Goal: Task Accomplishment & Management: Complete application form

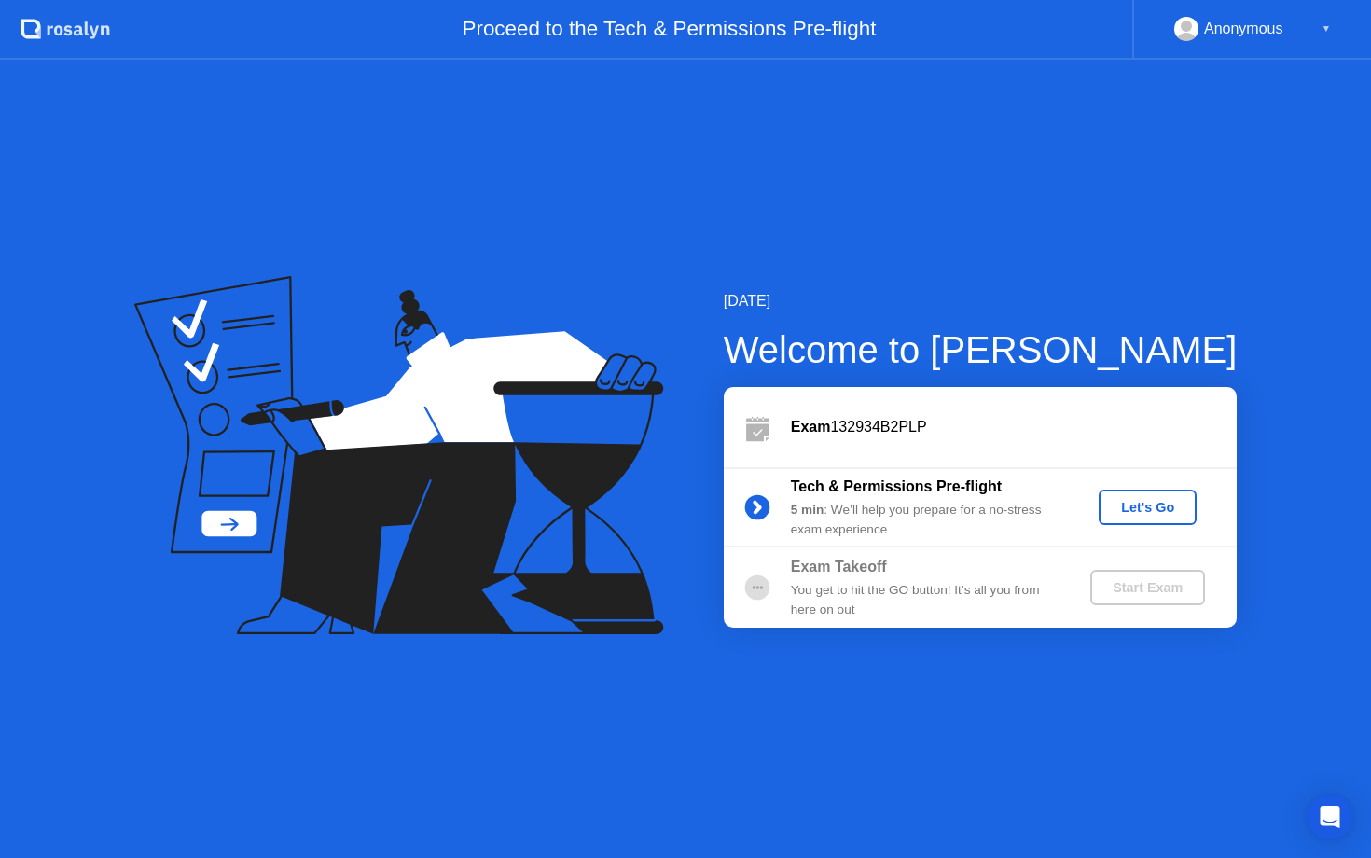
click at [1139, 502] on div "Let's Go" at bounding box center [1147, 507] width 83 height 15
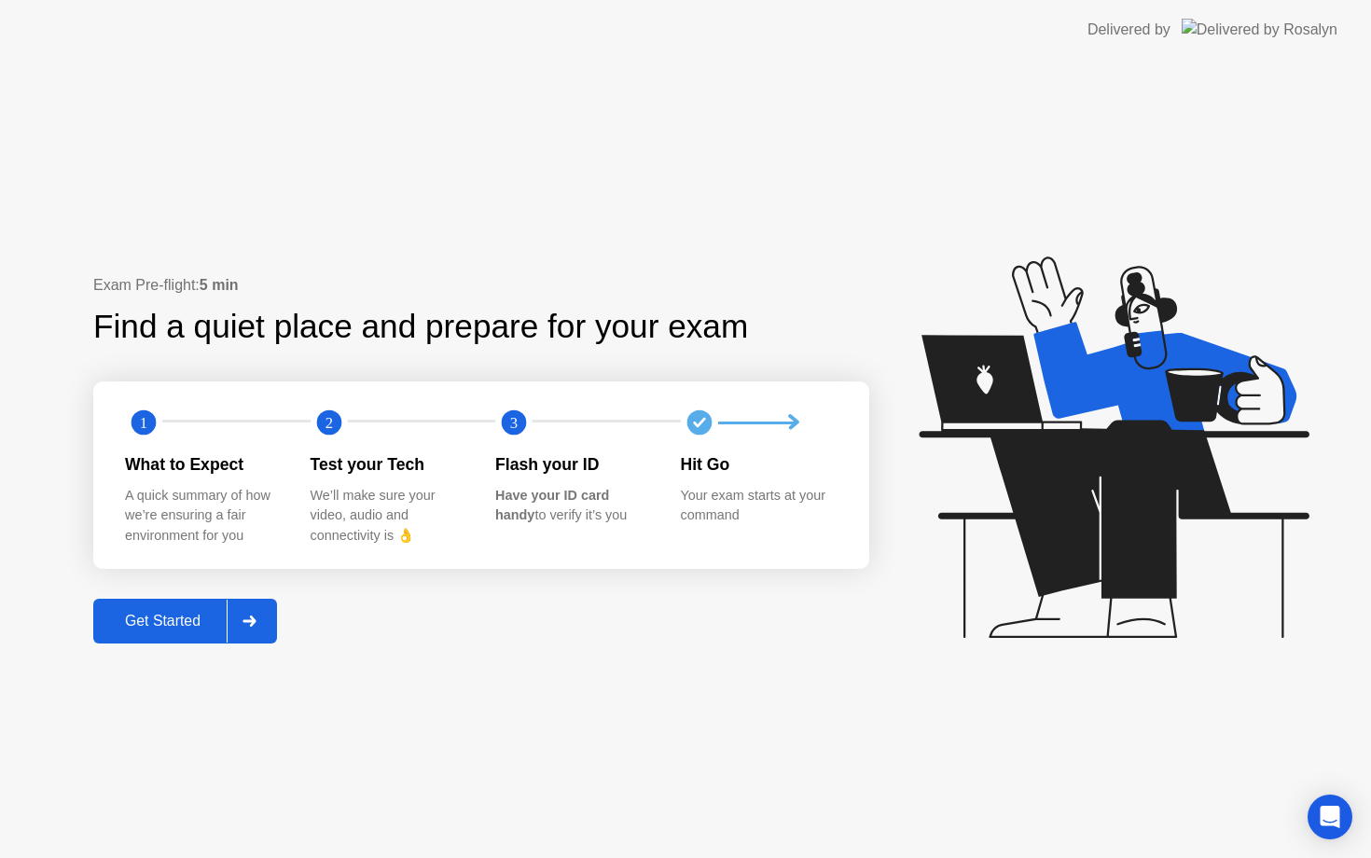
click at [267, 616] on div at bounding box center [249, 621] width 45 height 43
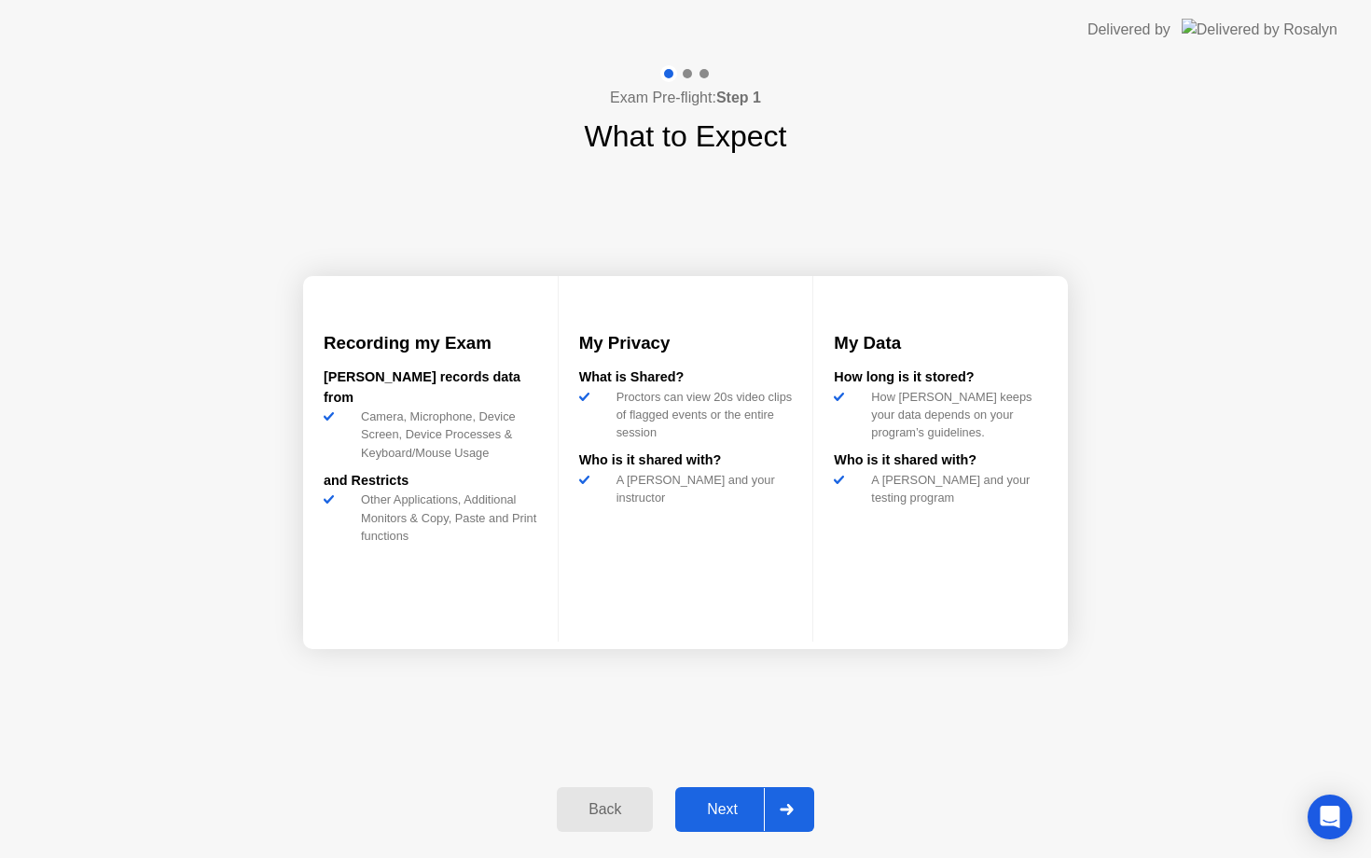
click at [803, 799] on div at bounding box center [786, 809] width 45 height 43
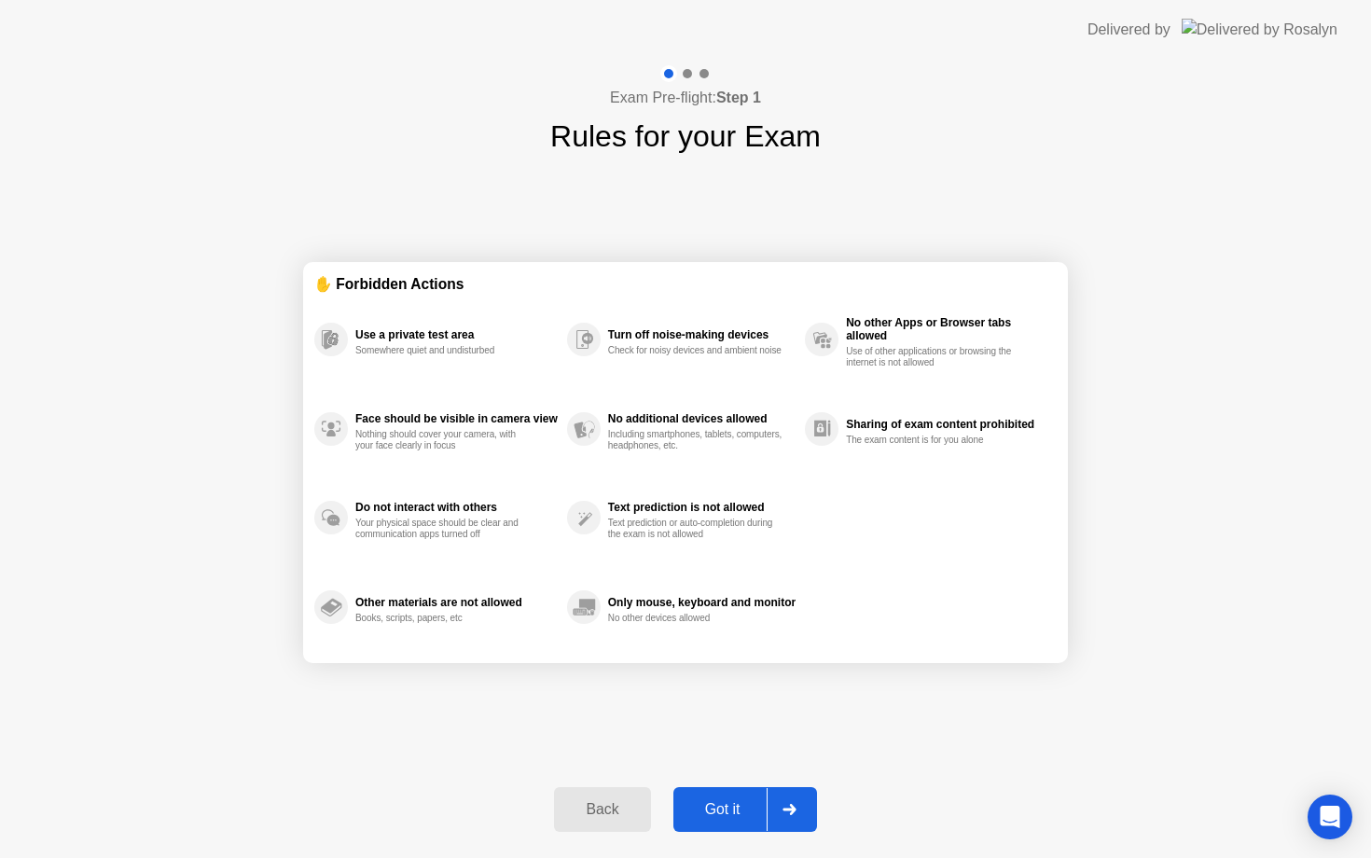
click at [798, 802] on div at bounding box center [789, 809] width 45 height 43
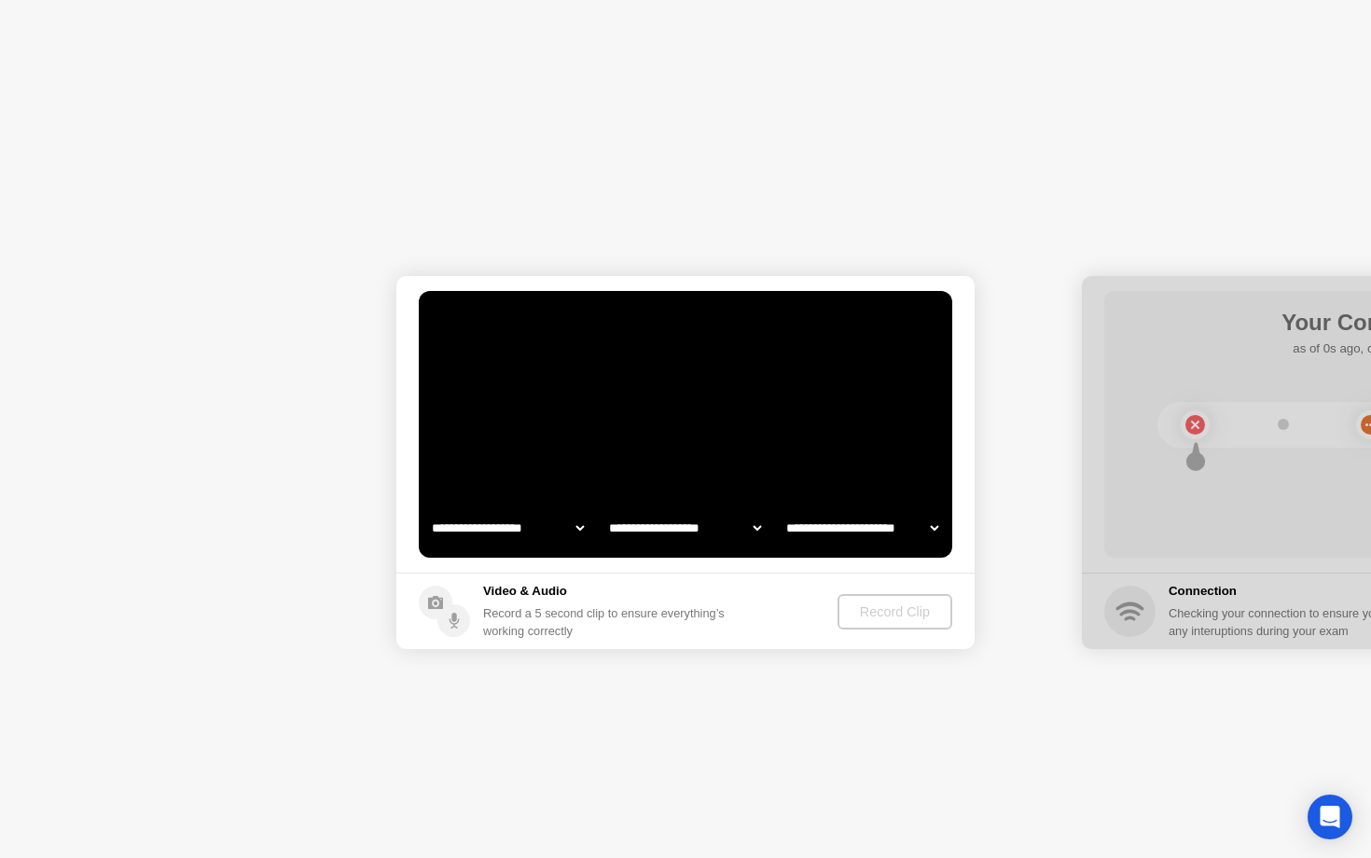
select select "**********"
select select "*******"
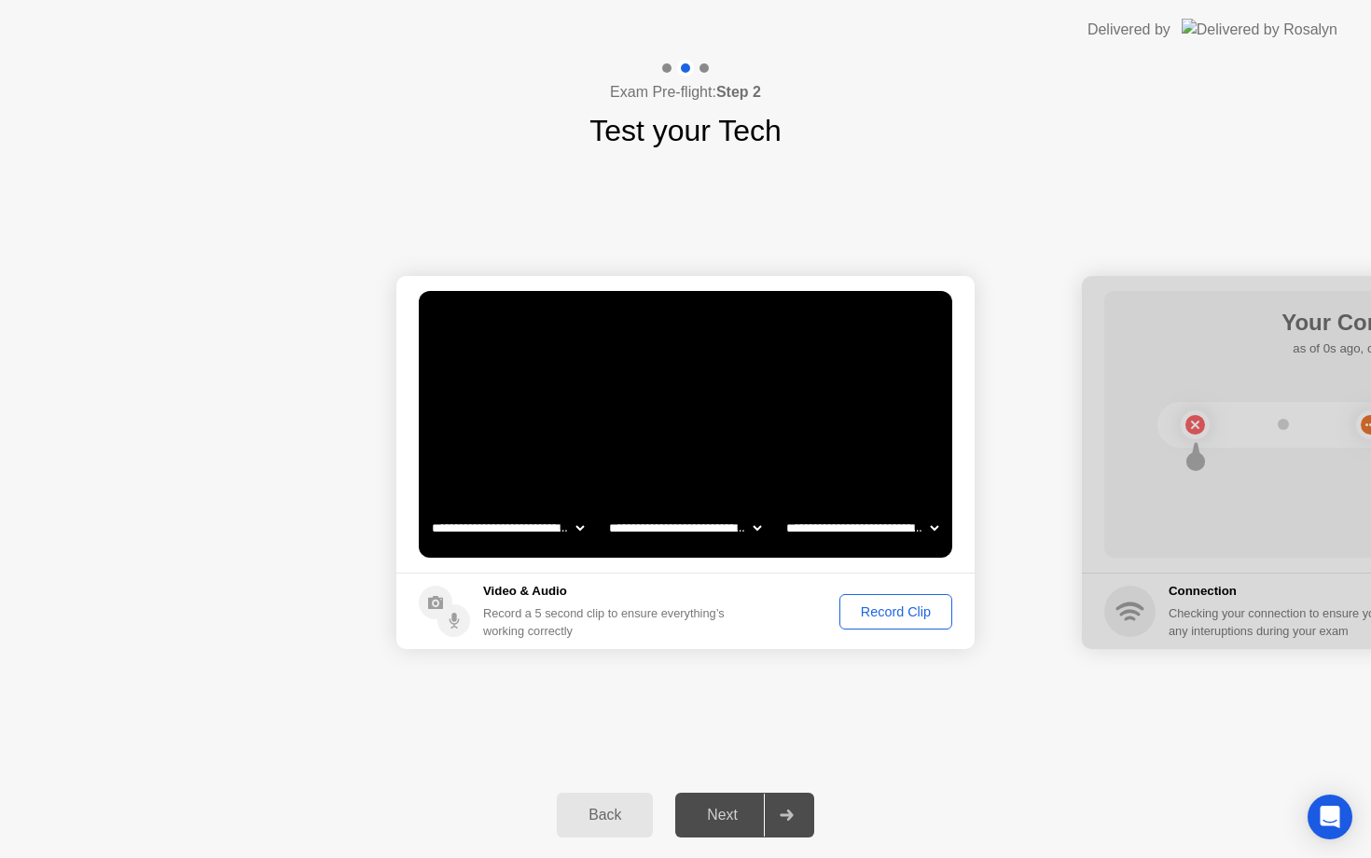
click at [920, 608] on div "Record Clip" at bounding box center [896, 611] width 100 height 15
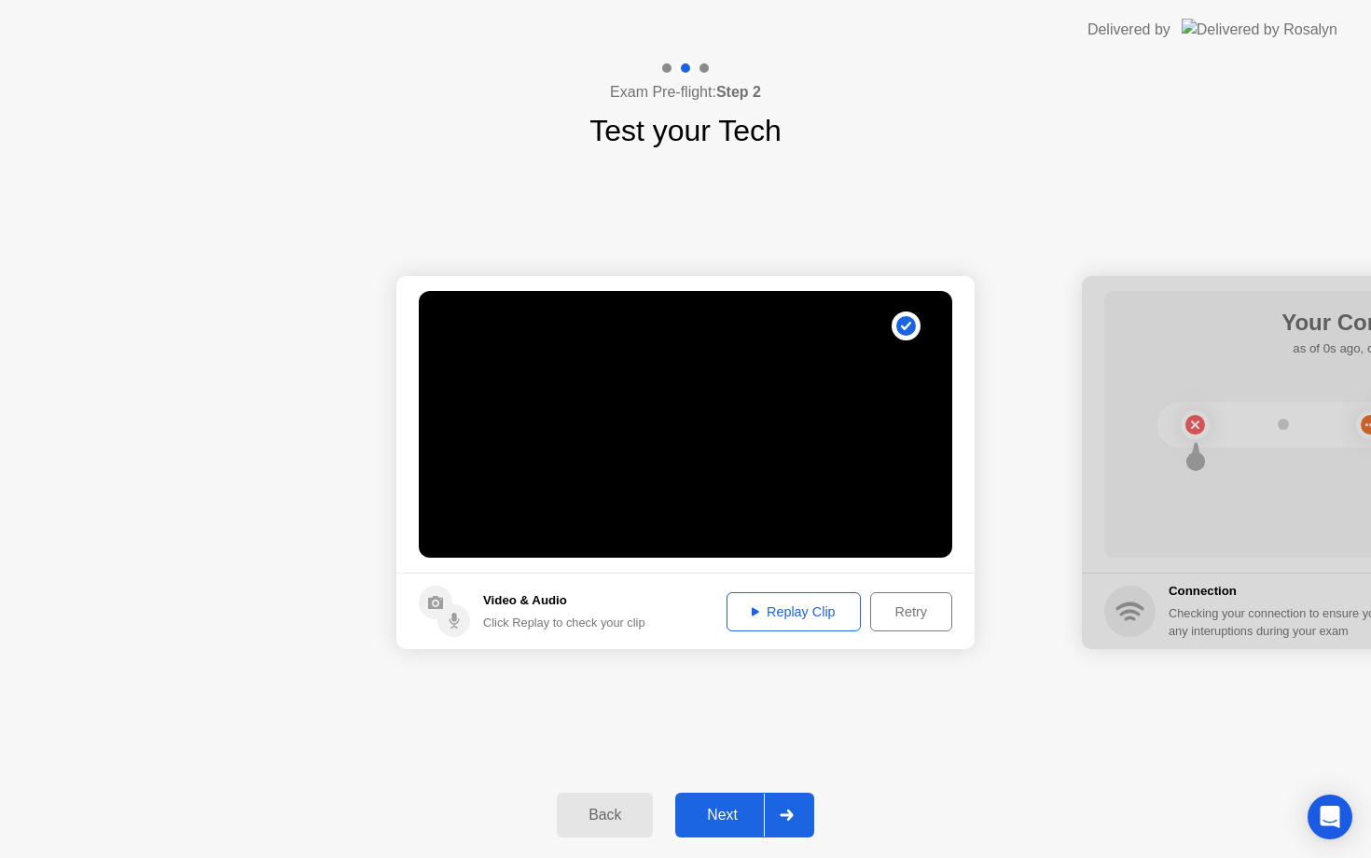
click at [828, 611] on div "Replay Clip" at bounding box center [793, 611] width 121 height 15
click at [795, 803] on div at bounding box center [786, 815] width 45 height 43
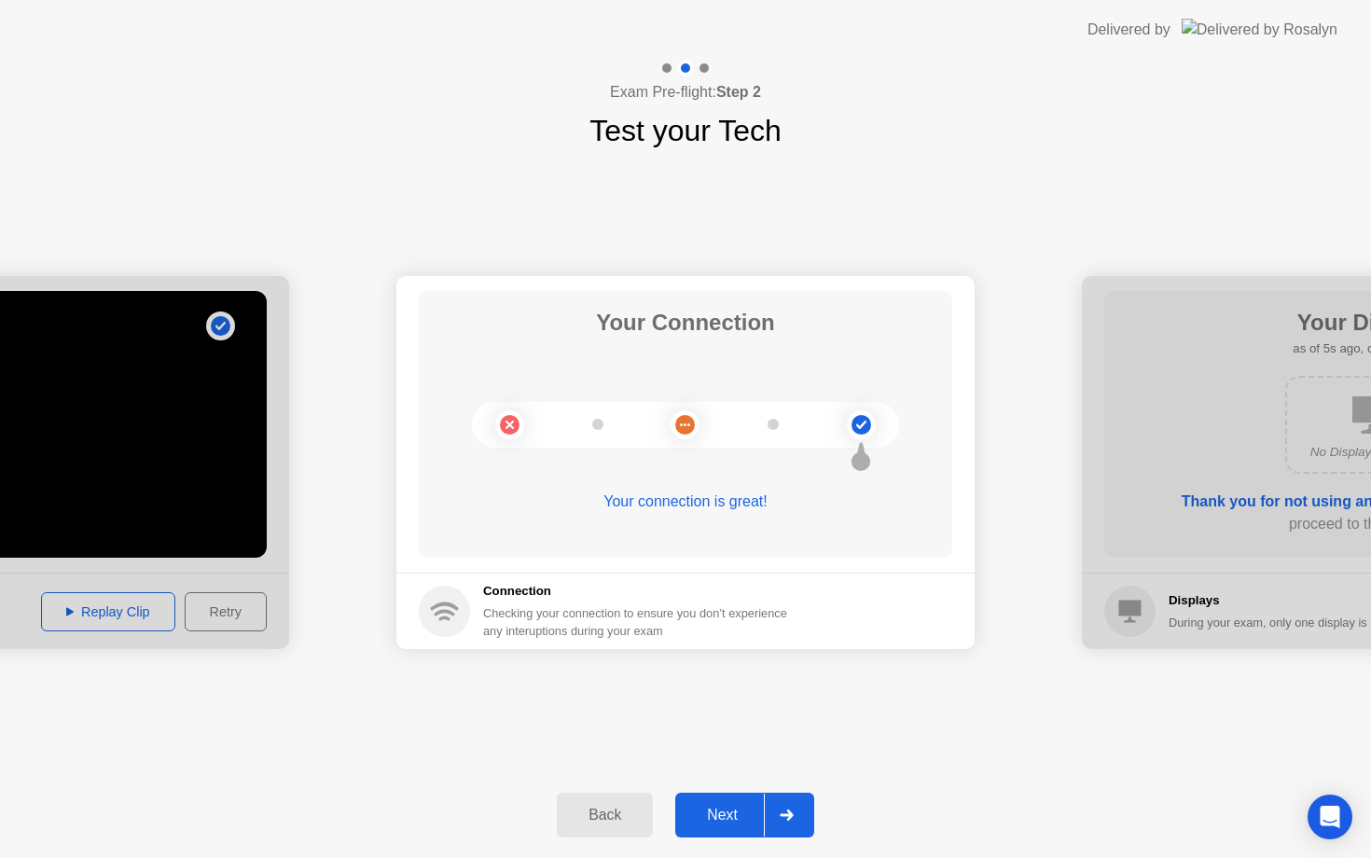
click at [797, 817] on div at bounding box center [786, 815] width 45 height 43
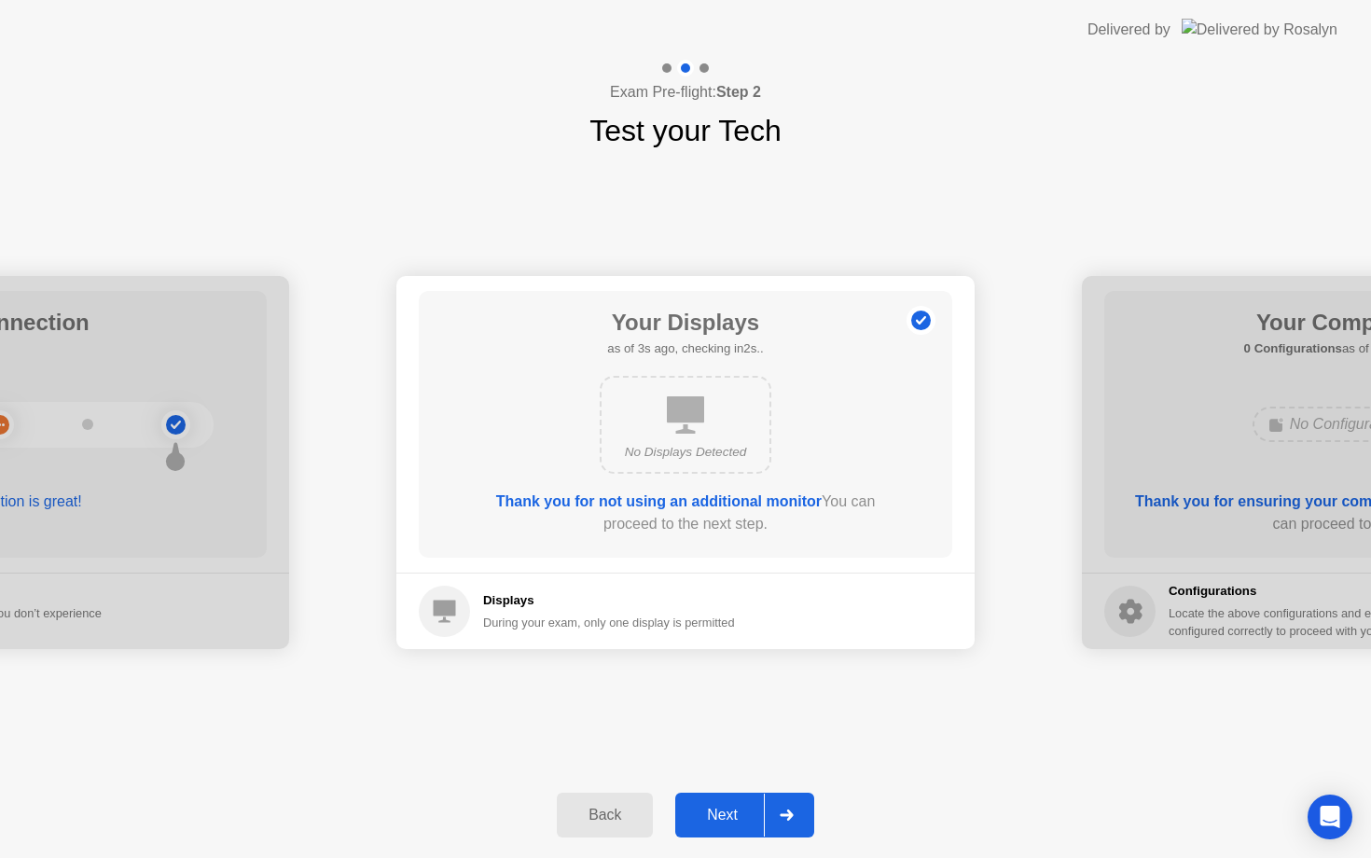
click at [797, 817] on div at bounding box center [786, 815] width 45 height 43
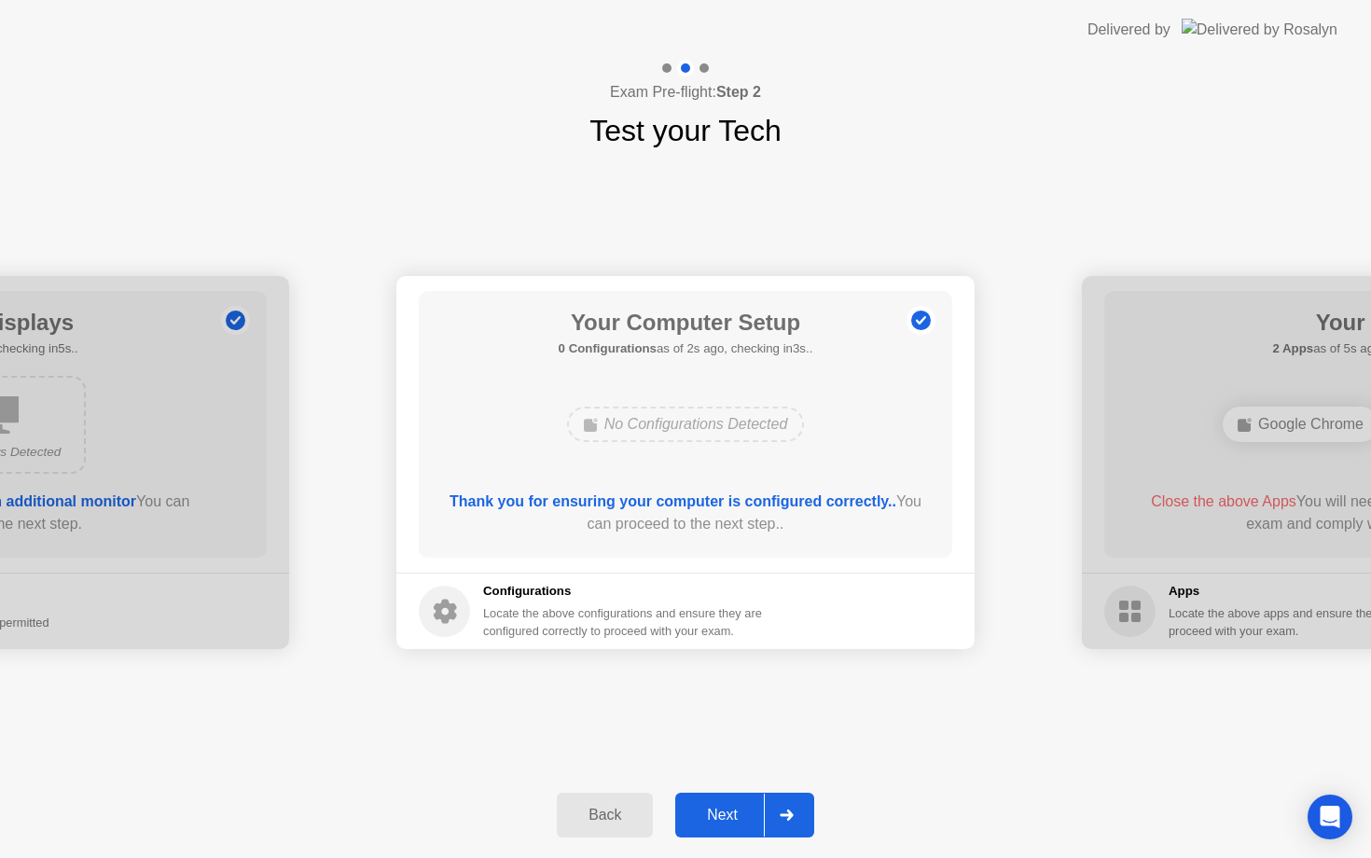
click at [797, 817] on div at bounding box center [786, 815] width 45 height 43
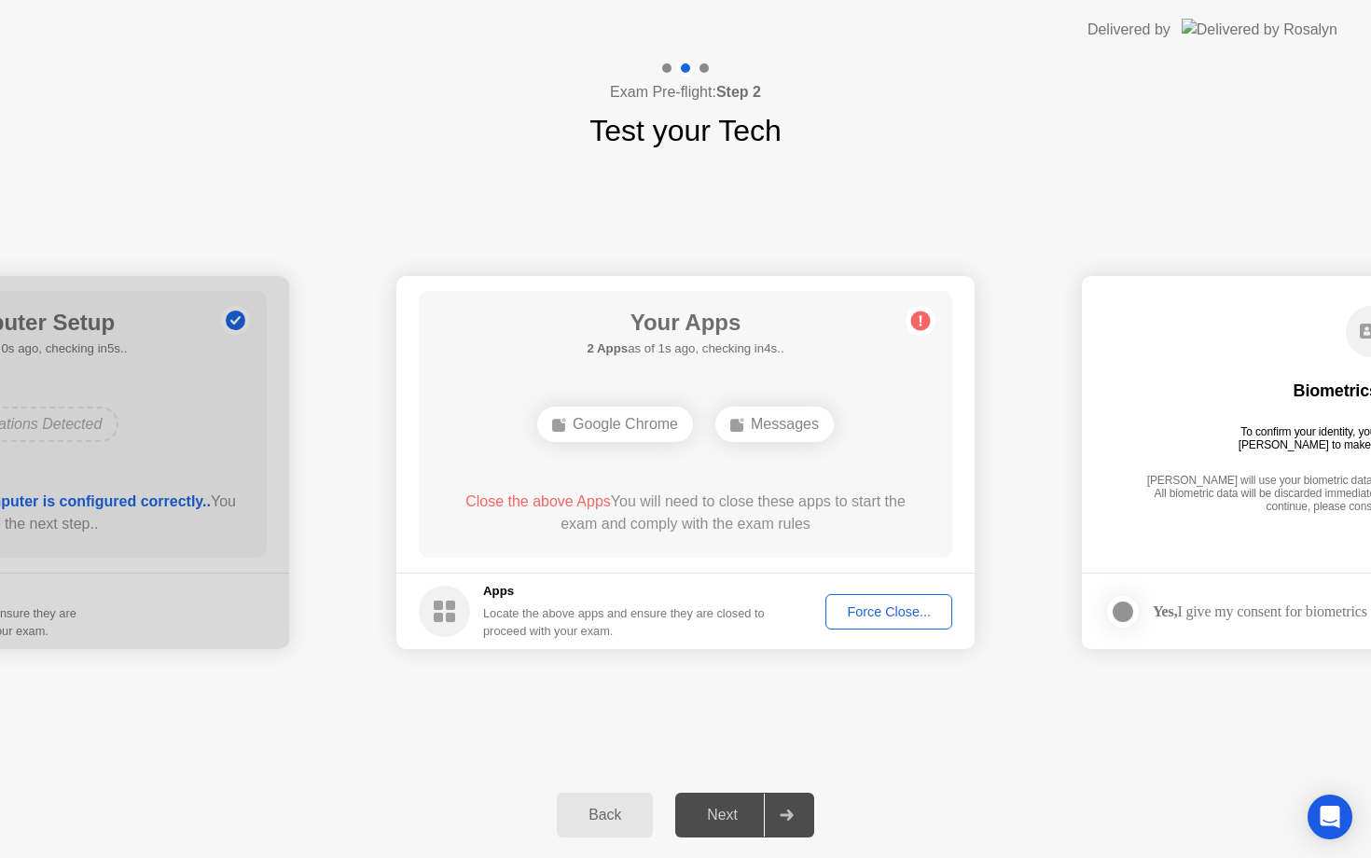
click at [556, 503] on span "Close the above Apps" at bounding box center [539, 501] width 146 height 16
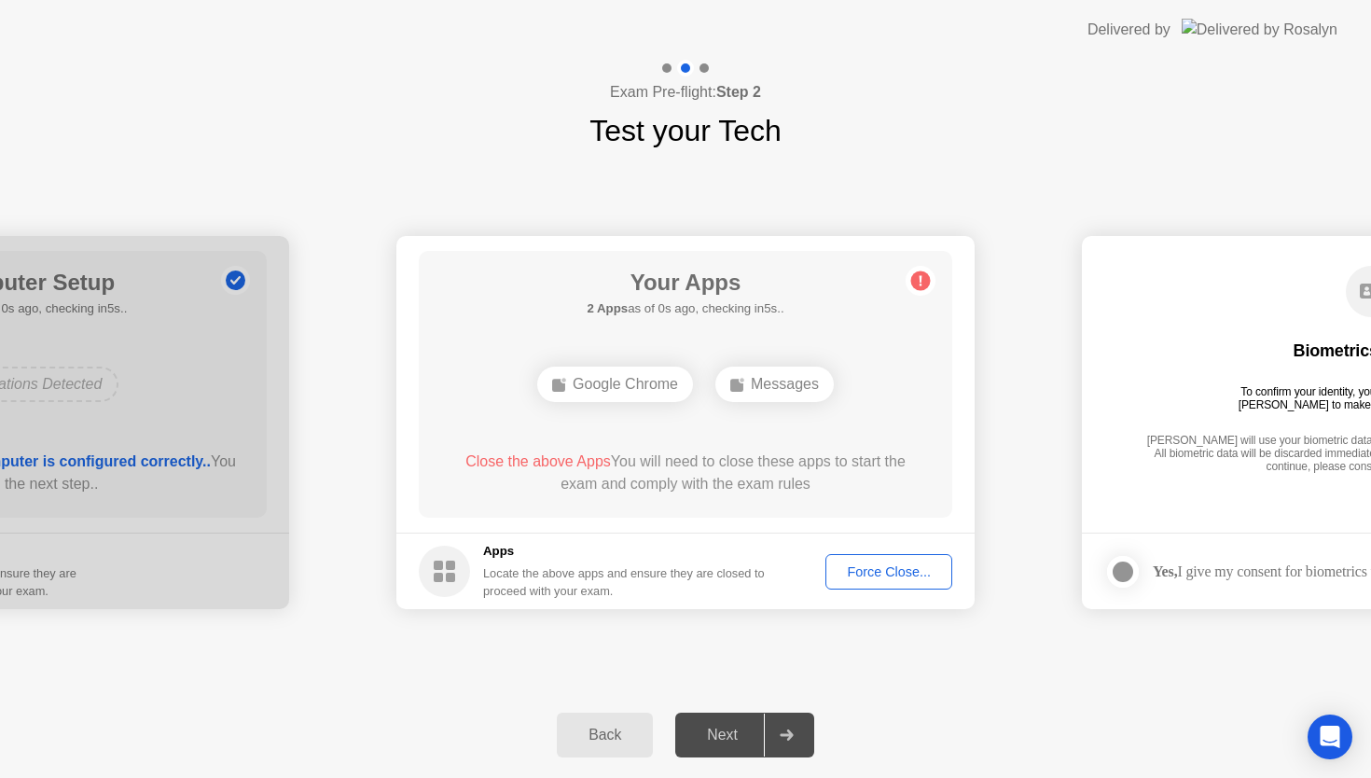
click at [865, 577] on div "Force Close..." at bounding box center [889, 571] width 114 height 15
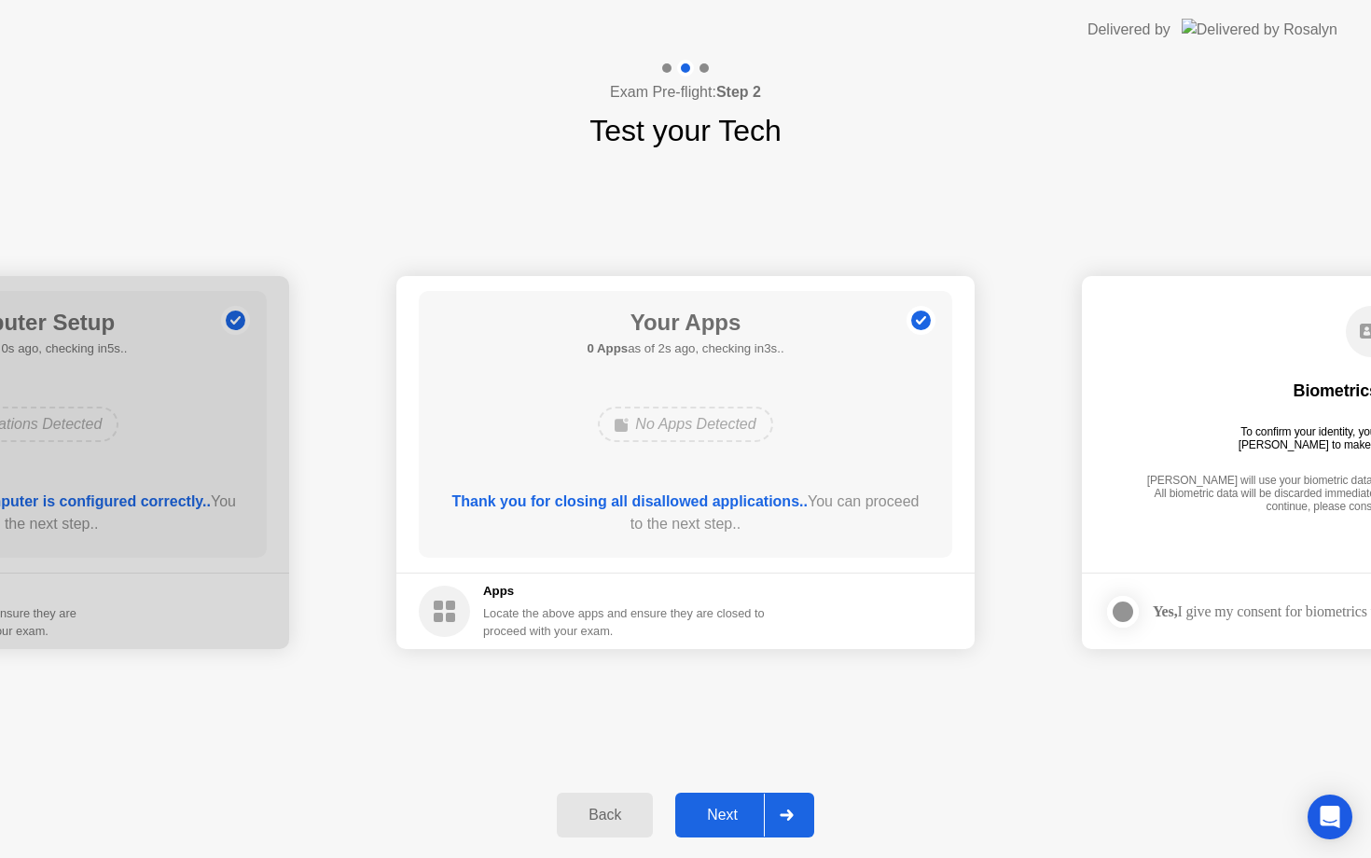
click at [796, 827] on div at bounding box center [786, 815] width 45 height 43
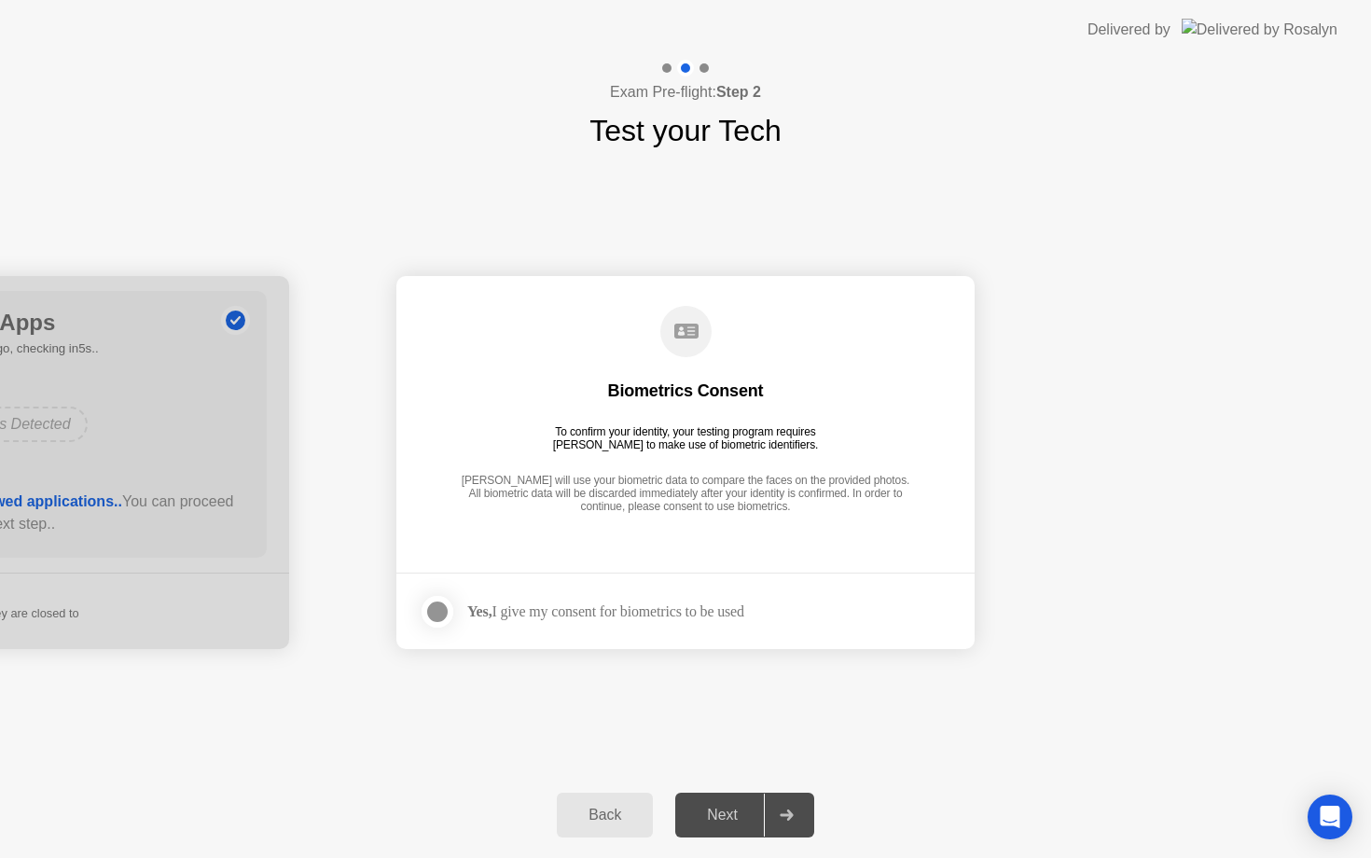
click at [785, 827] on div at bounding box center [786, 815] width 45 height 43
click at [440, 615] on div at bounding box center [437, 612] width 22 height 22
click at [801, 817] on div at bounding box center [786, 815] width 45 height 43
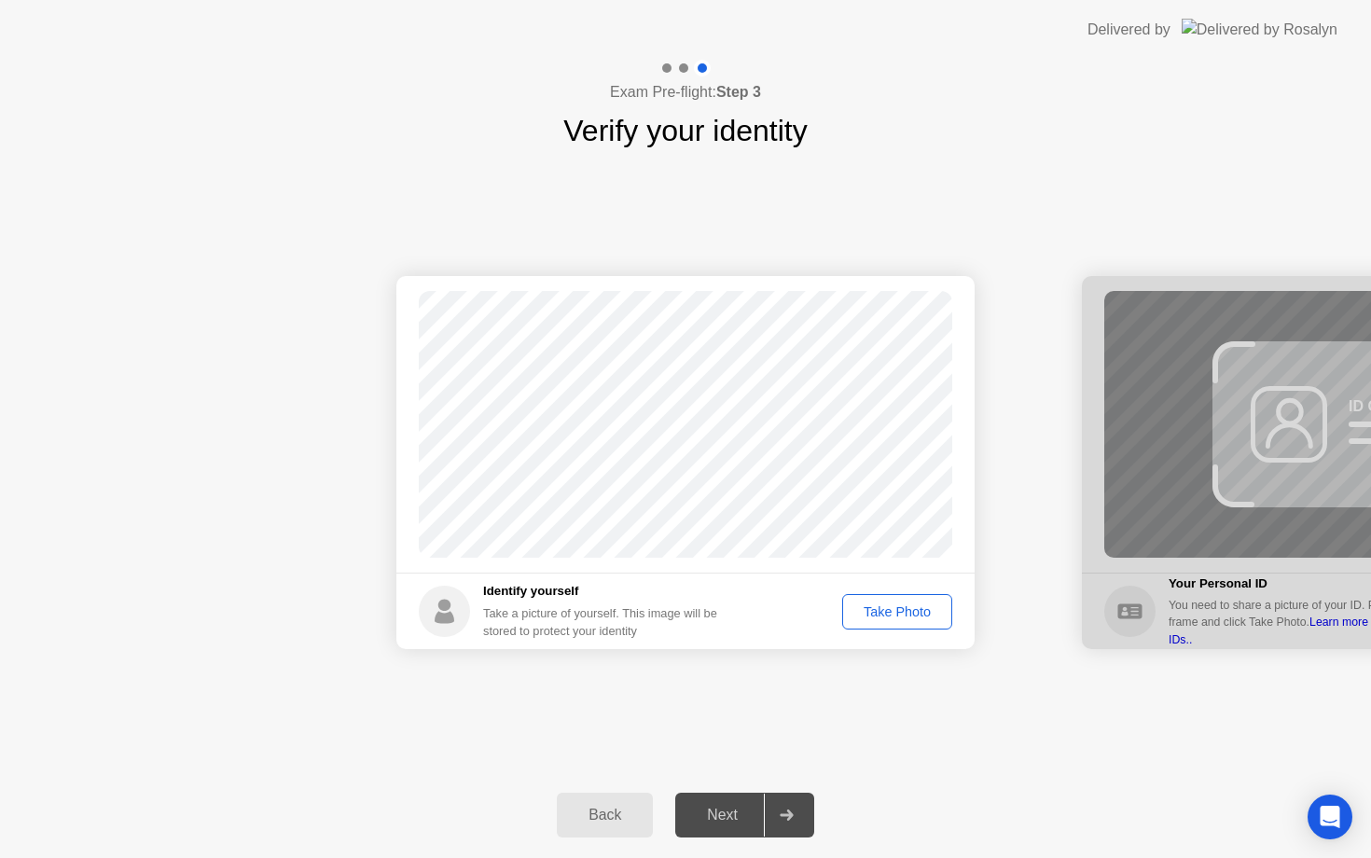
click at [883, 609] on div "Take Photo" at bounding box center [897, 611] width 97 height 15
click at [790, 802] on div at bounding box center [786, 815] width 45 height 43
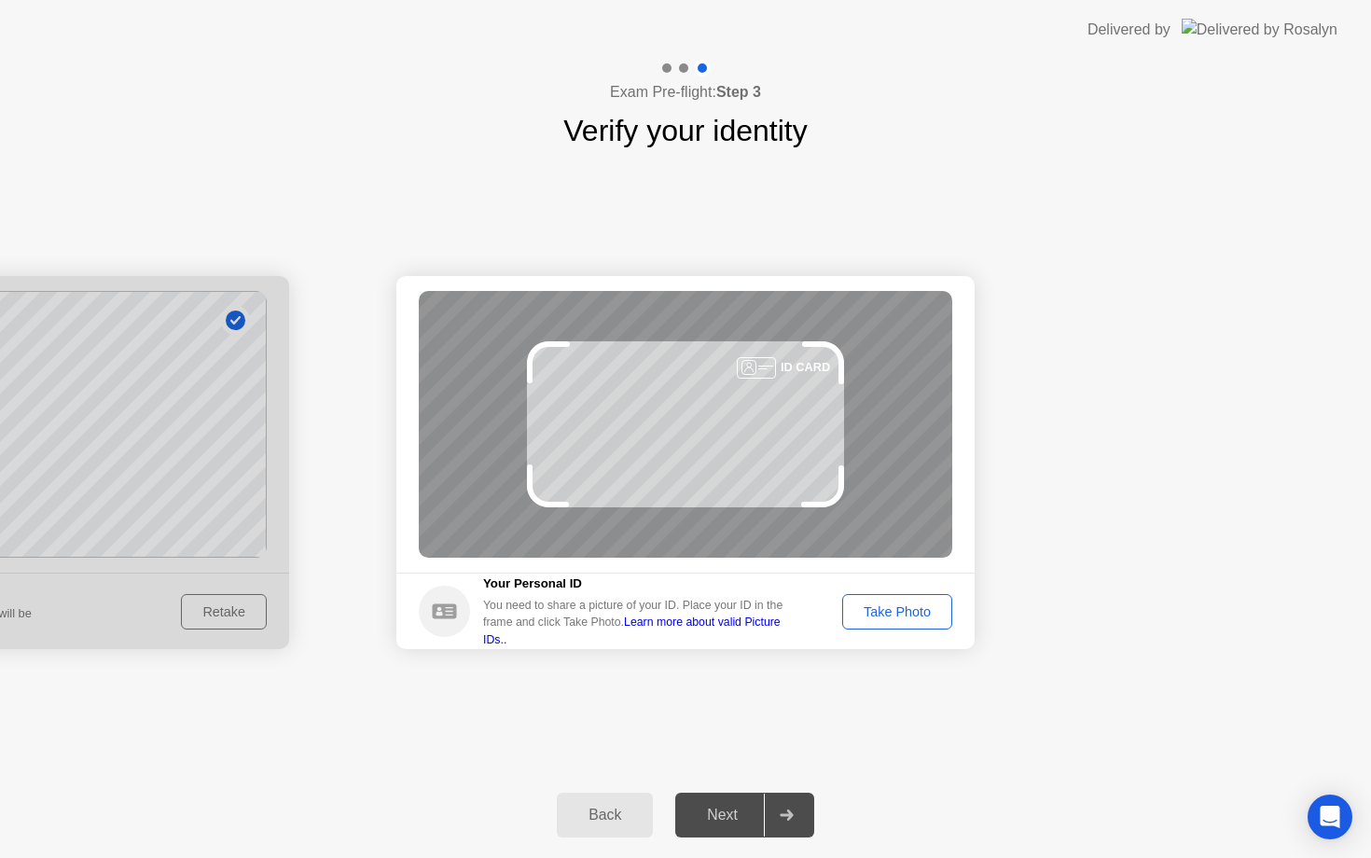
click at [871, 609] on div "Take Photo" at bounding box center [897, 611] width 97 height 15
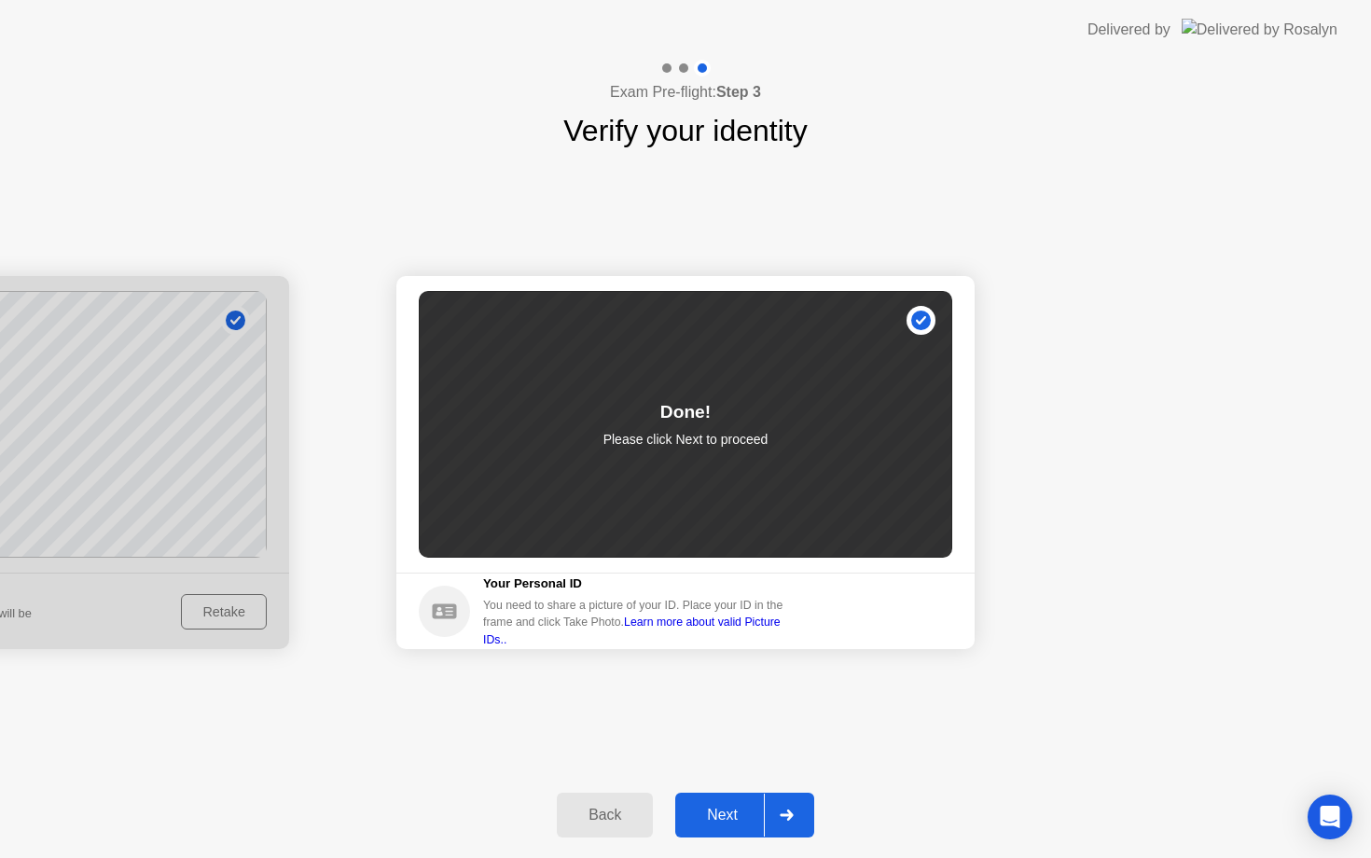
click at [795, 822] on div at bounding box center [786, 815] width 45 height 43
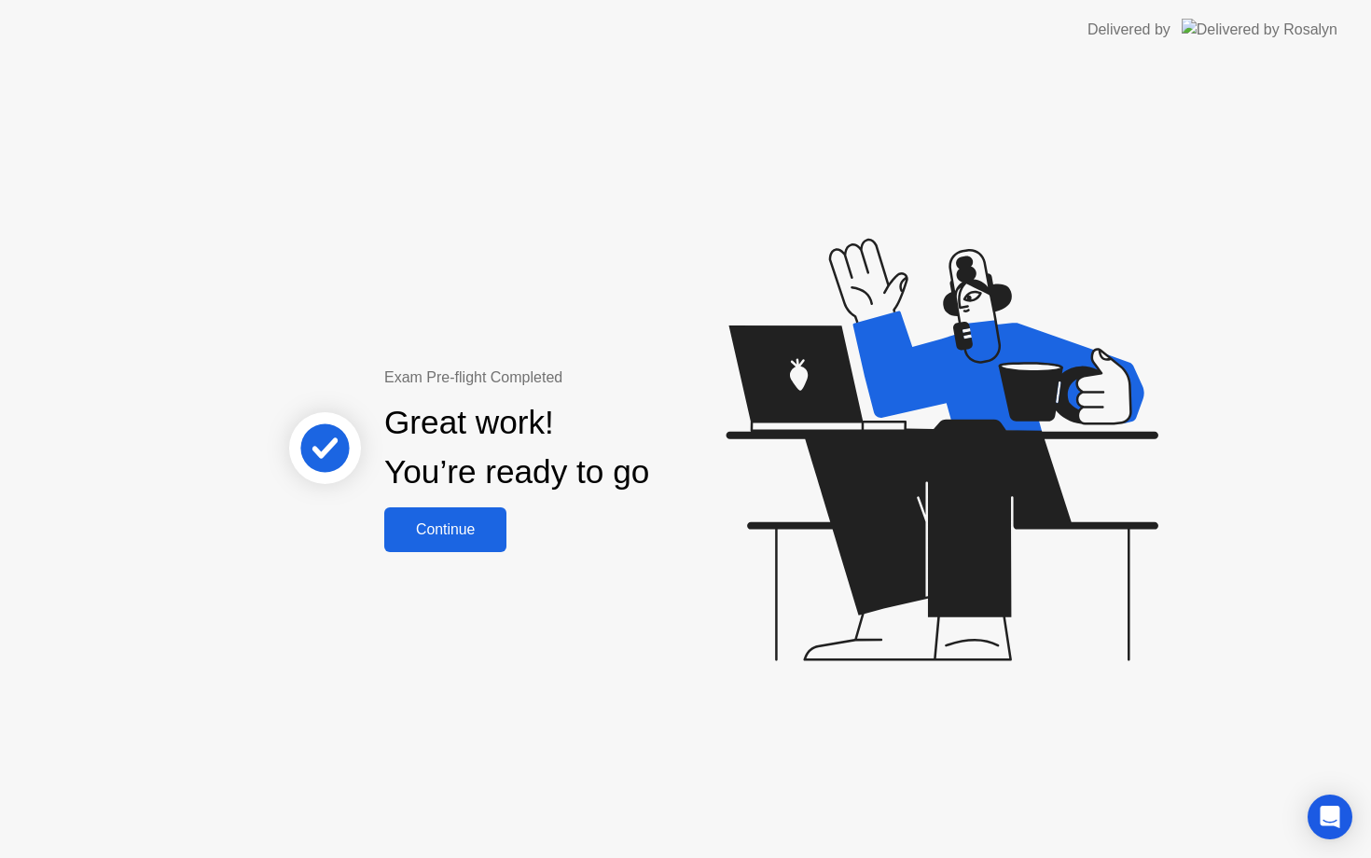
click at [469, 521] on div "Continue" at bounding box center [445, 529] width 111 height 17
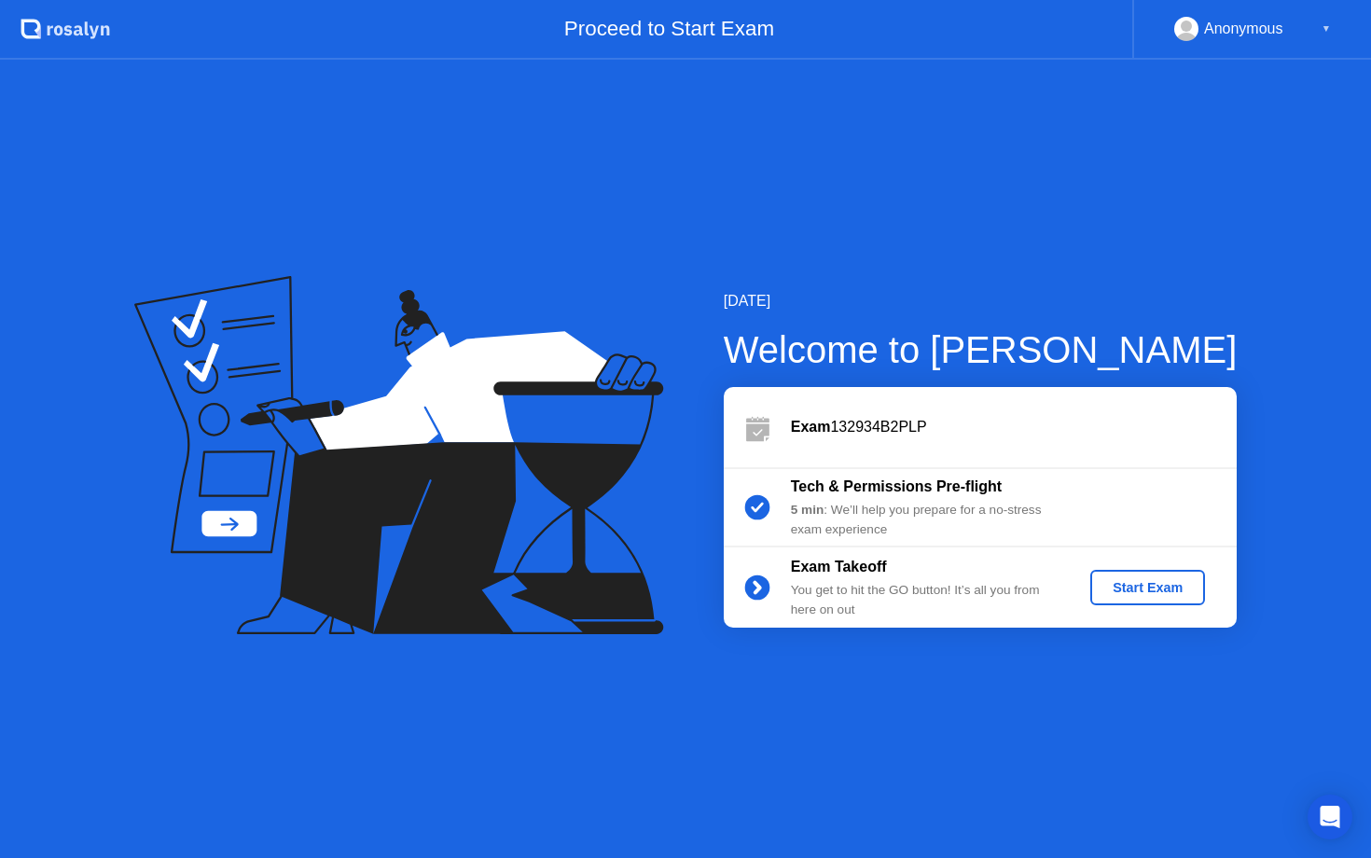
click at [1146, 583] on div "Start Exam" at bounding box center [1148, 587] width 100 height 15
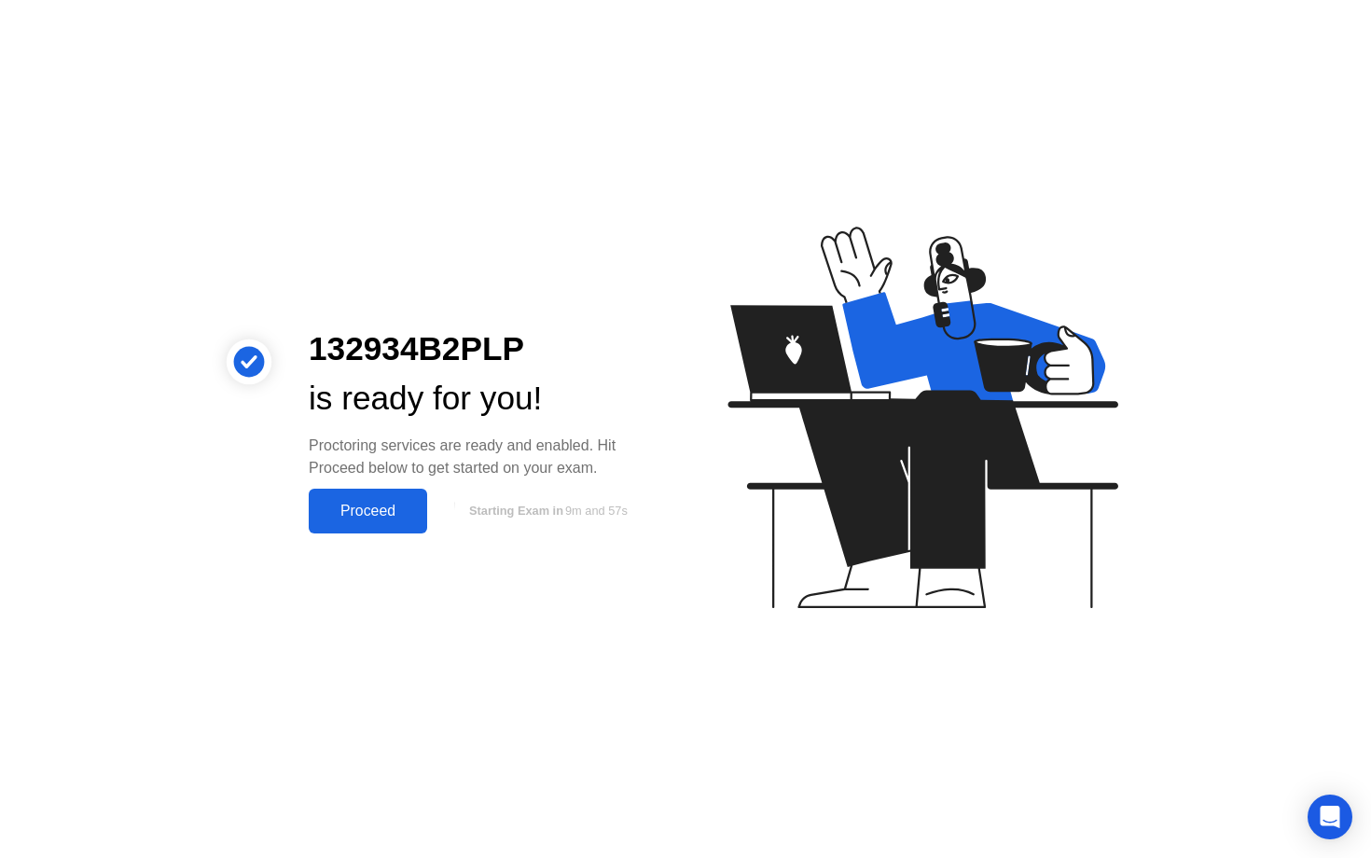
click at [388, 504] on div "Proceed" at bounding box center [367, 511] width 107 height 17
